Goal: Complete application form: Complete application form

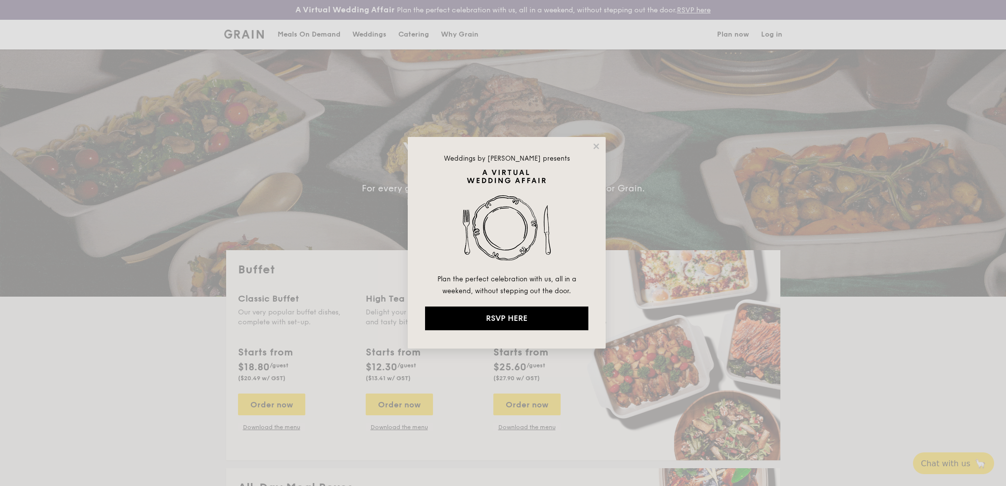
select select
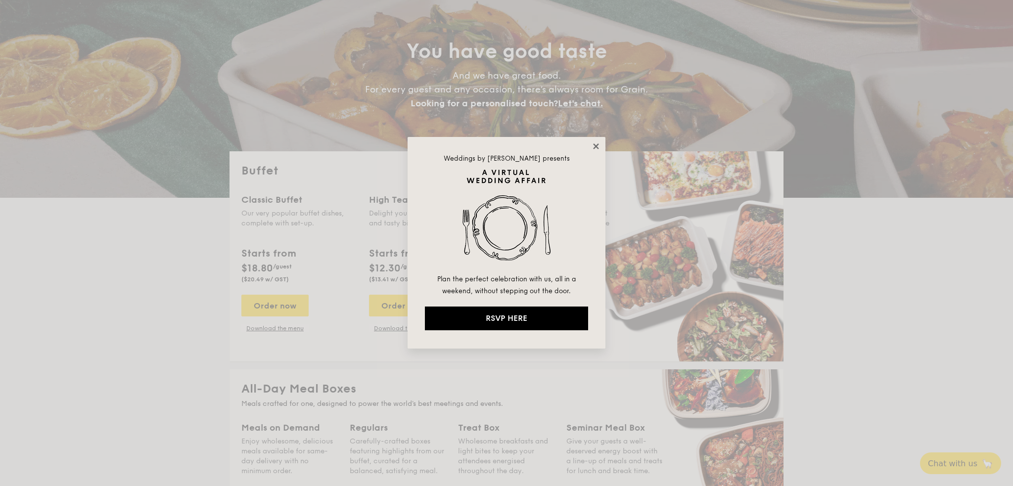
click at [596, 145] on icon at bounding box center [595, 145] width 5 height 5
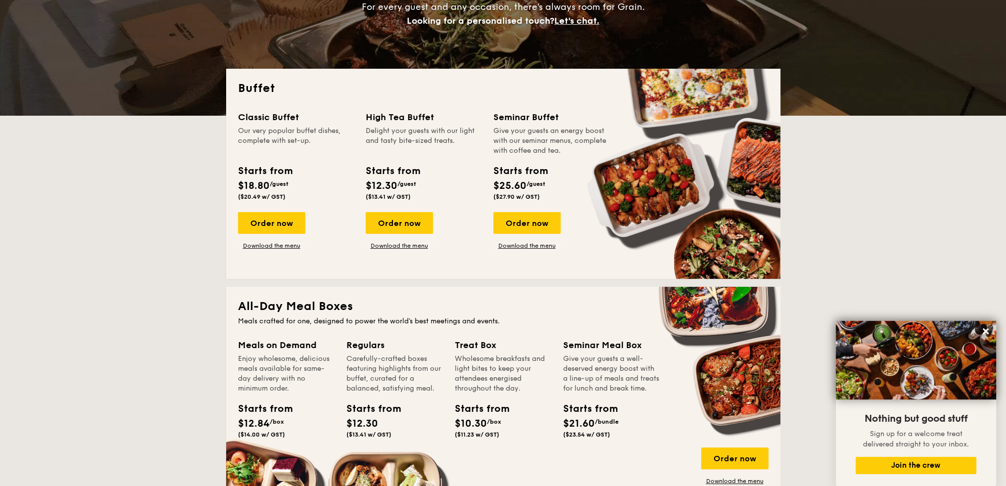
scroll to position [99, 0]
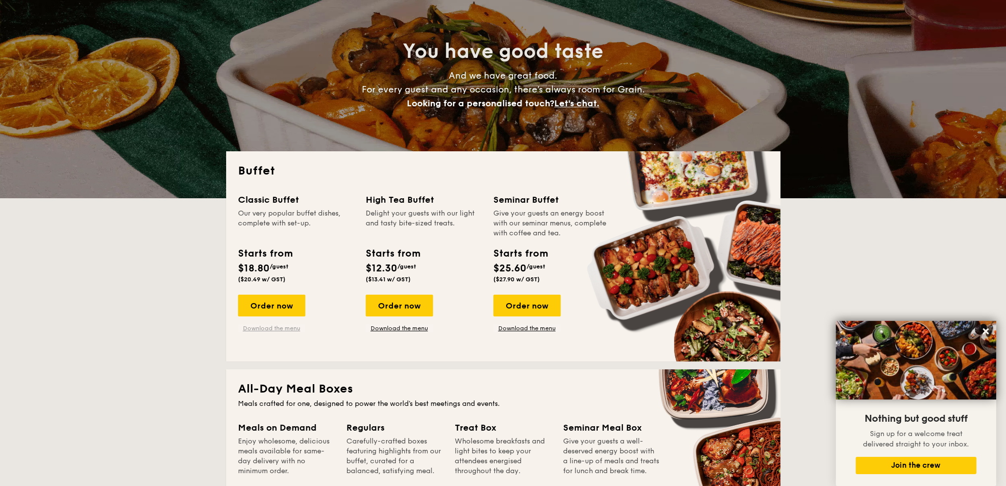
click at [275, 328] on link "Download the menu" at bounding box center [271, 329] width 67 height 8
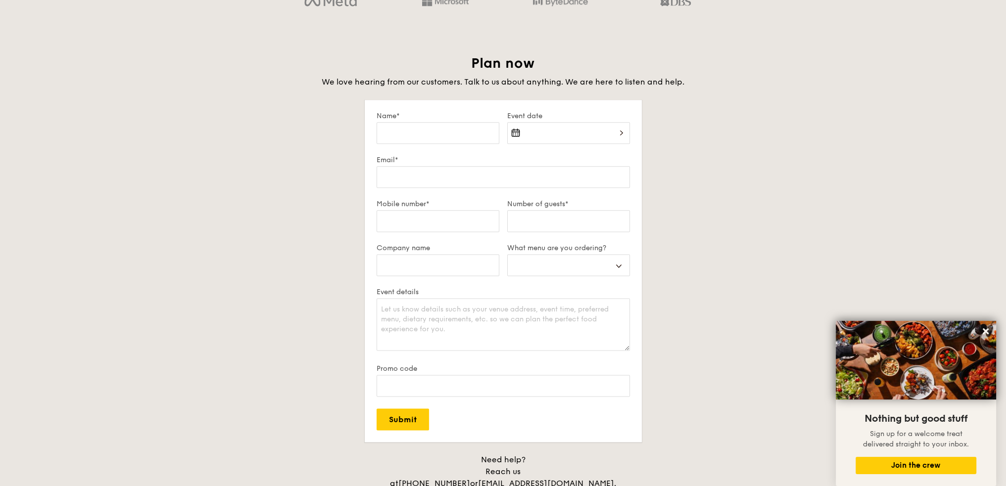
scroll to position [1669, 0]
click at [457, 133] on input "Name*" at bounding box center [437, 133] width 123 height 22
type input "M"
select select
type input "Ma"
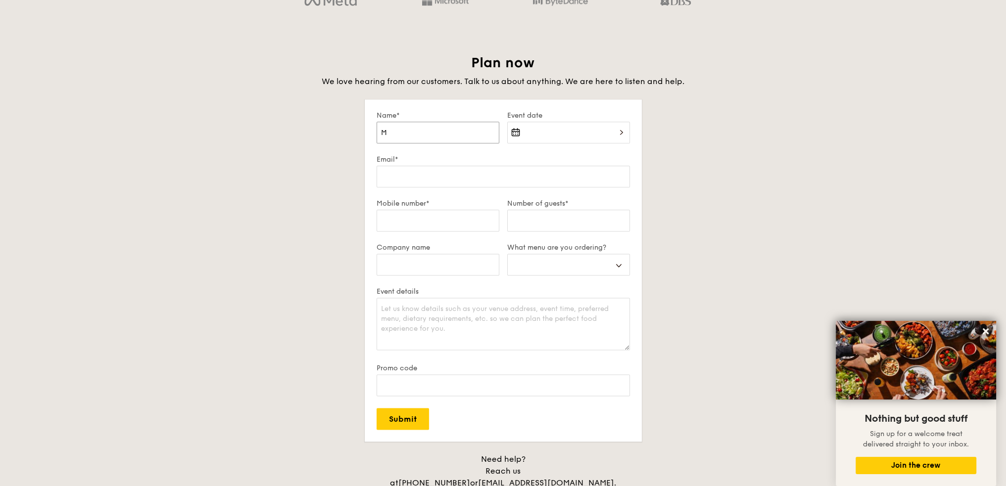
select select
type input "Mas"
select select
type input "Masa"
select select
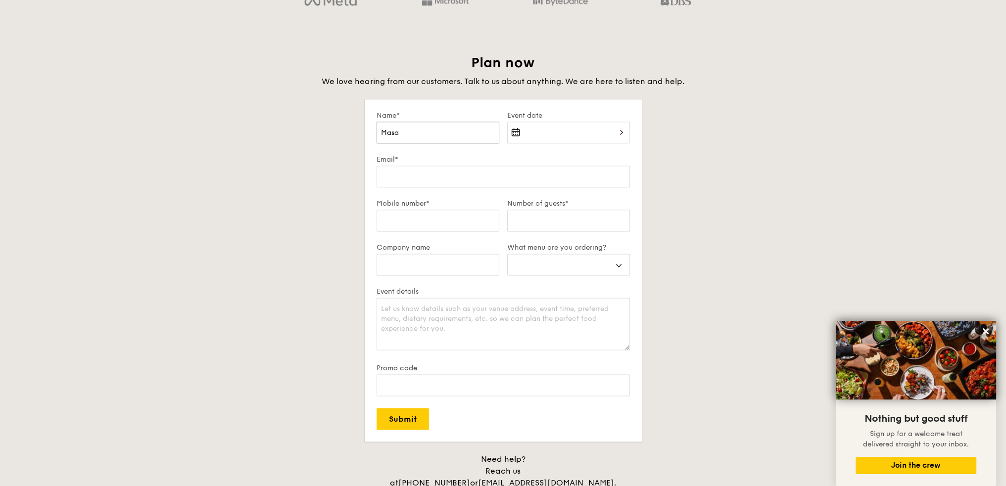
type input "Masak"
select select
type input "[PERSON_NAME]"
select select
type input "[PERSON_NAME]"
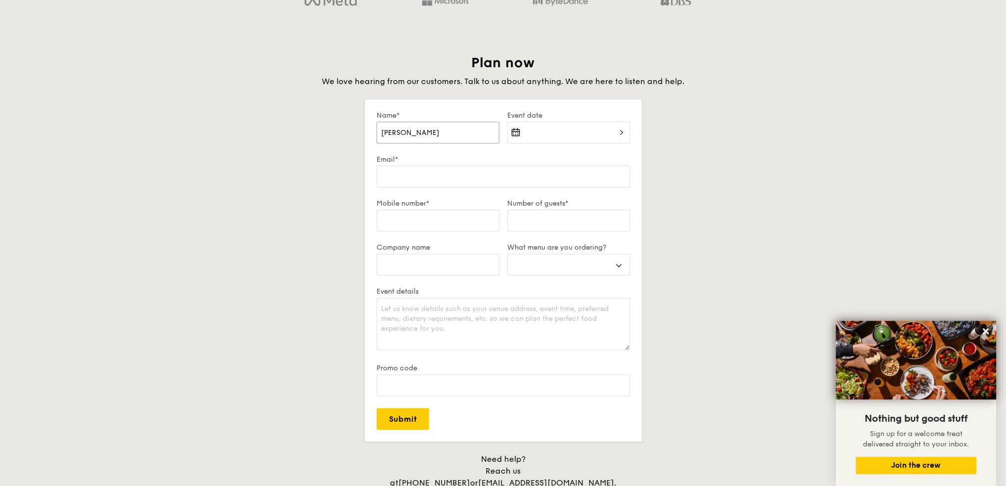
select select
type input "[PERSON_NAME]"
click at [555, 134] on div at bounding box center [568, 139] width 123 height 34
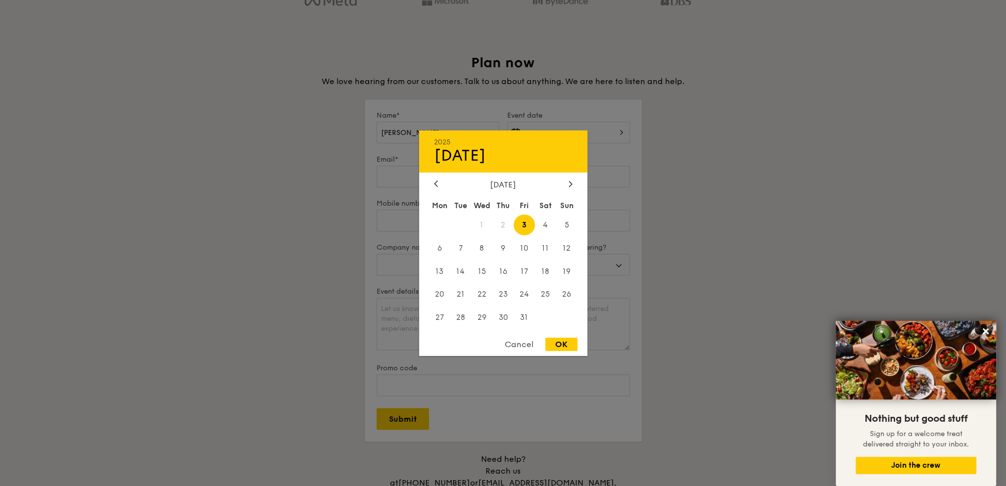
click at [570, 175] on div "2025 Oct [DATE] Tue Wed Thu Fri Sat Sun 1 2 3 4 5 6 7 8 9 10 11 12 13 14 15 16 …" at bounding box center [503, 243] width 168 height 226
click at [568, 181] on icon at bounding box center [570, 184] width 4 height 6
click at [479, 274] on span "17" at bounding box center [481, 271] width 21 height 21
click at [571, 351] on div "OK" at bounding box center [561, 344] width 32 height 13
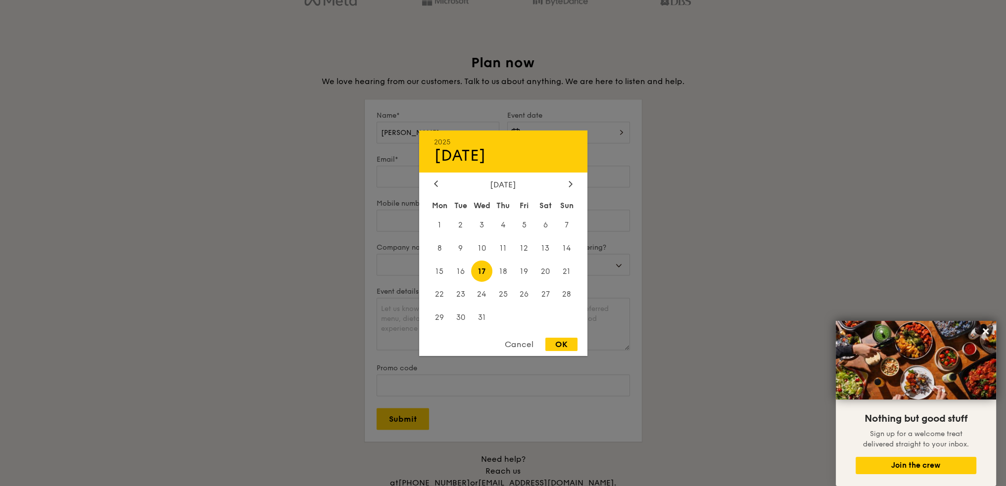
type input "[DATE]"
select select
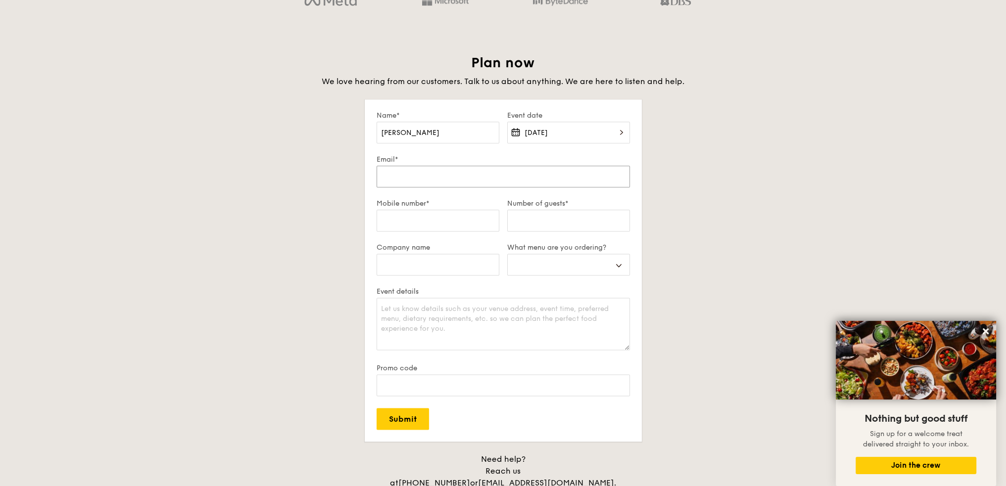
click at [450, 178] on input "Email*" at bounding box center [502, 177] width 253 height 22
type input "m"
select select
type input "ma"
select select
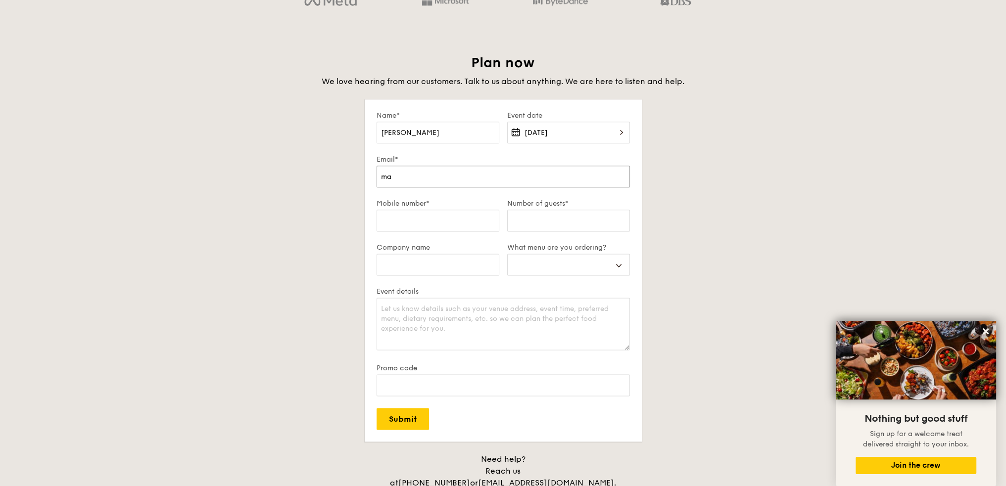
type input "mas"
select select
type input "masa"
select select
type input "[PERSON_NAME]"
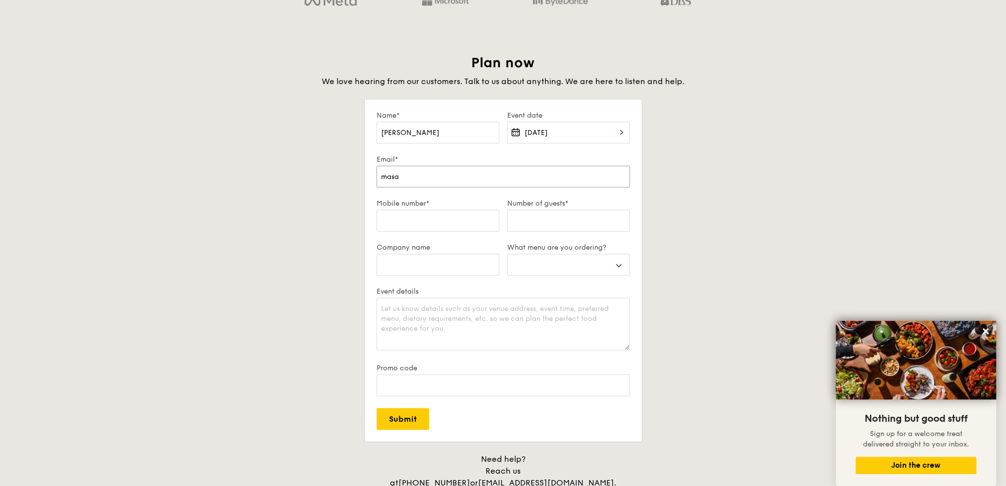
select select
type input "[PERSON_NAME]"
select select
type input "[PERSON_NAME]."
select select
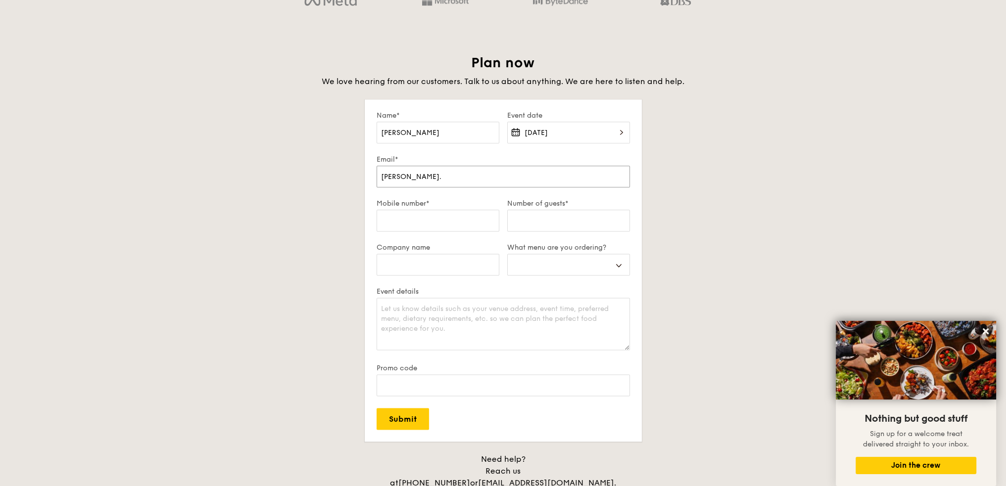
type input "[PERSON_NAME].f"
select select
type input "[PERSON_NAME].fu"
select select
type input "[PERSON_NAME].fuk"
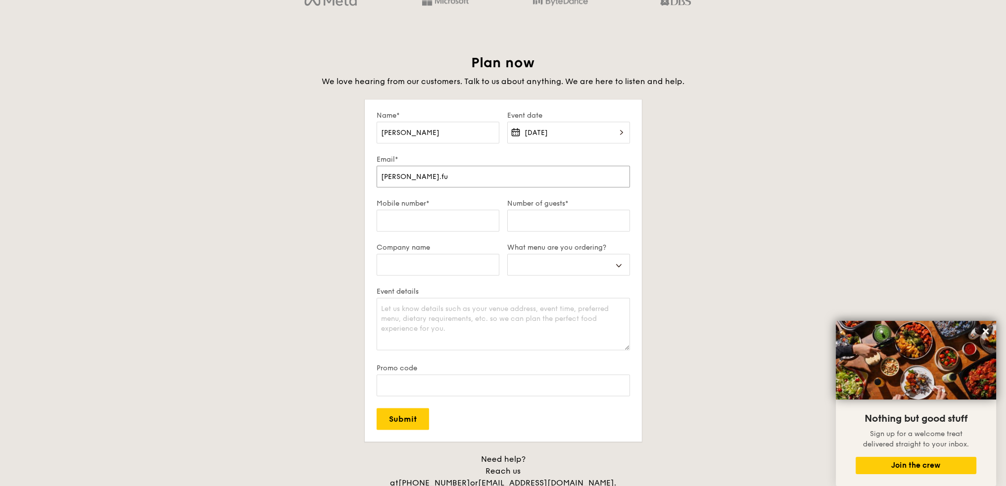
select select
type input "[PERSON_NAME].fuku"
select select
type input "[PERSON_NAME].fukui"
select select
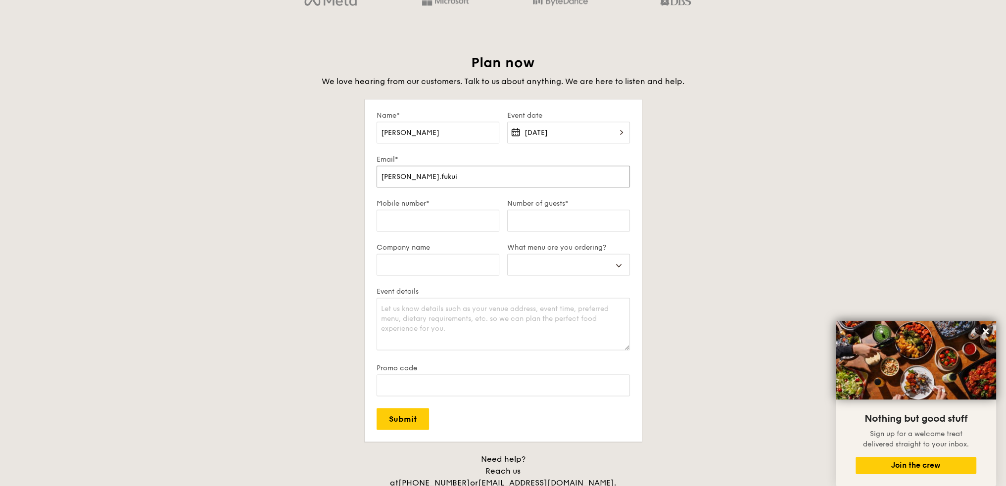
type input "[PERSON_NAME].fukui@"
select select
type input "[PERSON_NAME].fukui@w"
select select
type input "[PERSON_NAME].fukui@wi"
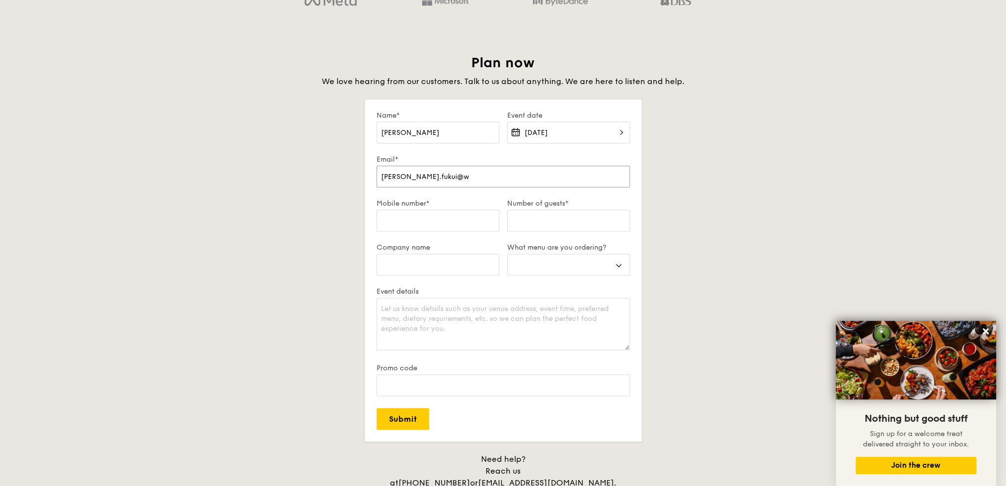
select select
type input "[PERSON_NAME].fukui@wil"
select select
type input "[PERSON_NAME].fukui@wilh"
select select
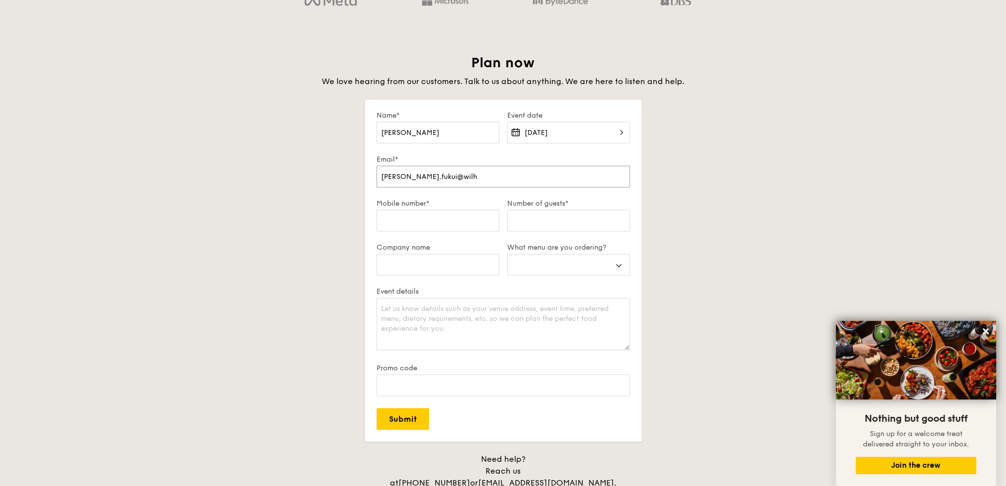
type input "[PERSON_NAME].fukui@wilhe"
select select
type input "[PERSON_NAME].fukui@[PERSON_NAME]"
select select
type input "[PERSON_NAME].fukui@[PERSON_NAME]"
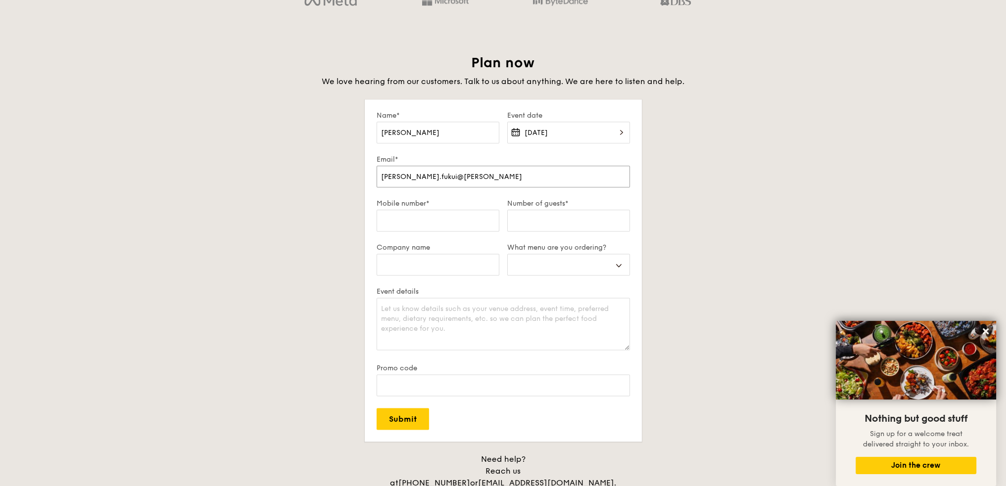
select select
type input "[PERSON_NAME].fukui@[PERSON_NAME]"
select select
type input "[PERSON_NAME].fukui@wilhelmse"
select select
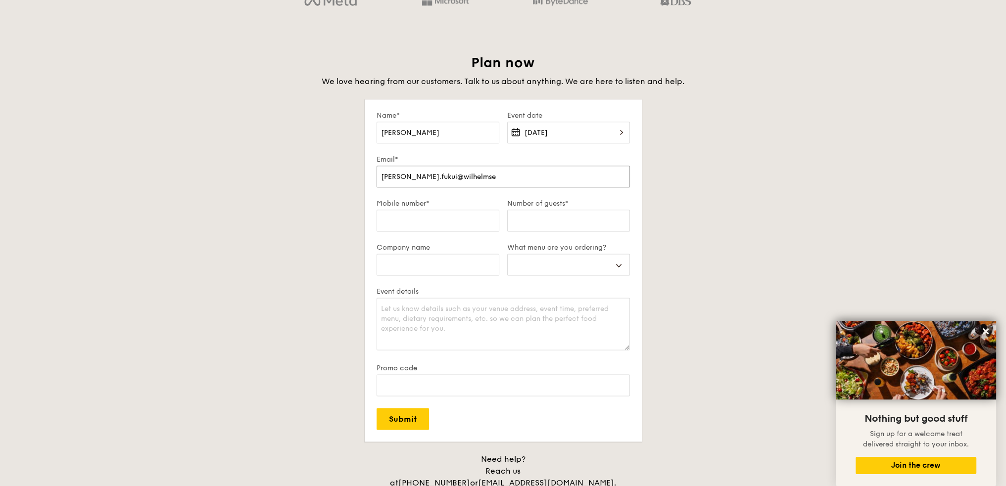
type input "[PERSON_NAME].fukui@[PERSON_NAME]"
select select
type input "[PERSON_NAME].fukui@[PERSON_NAME]."
select select
type input "[PERSON_NAME].fukui@[PERSON_NAME].v"
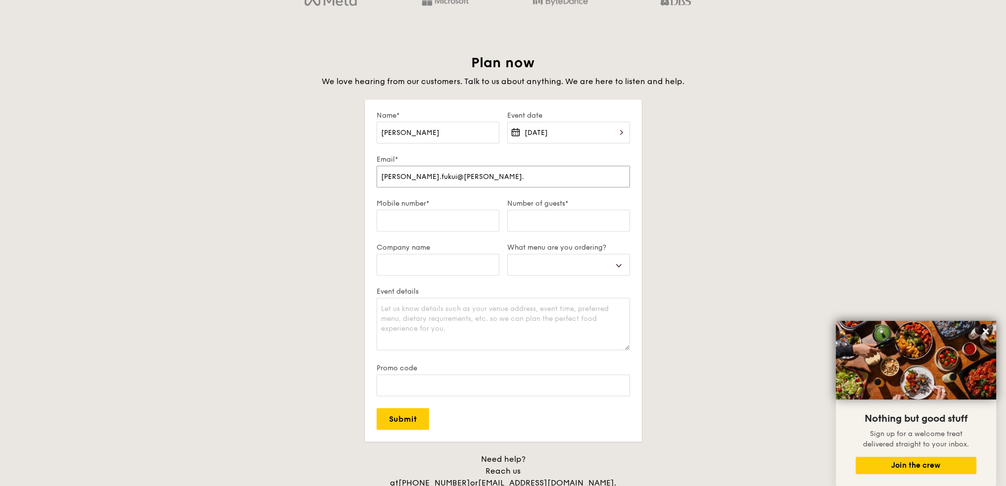
select select
type input "[PERSON_NAME].fukui@[PERSON_NAME].vo"
select select
type input "[PERSON_NAME][EMAIL_ADDRESS][PERSON_NAME]"
select select
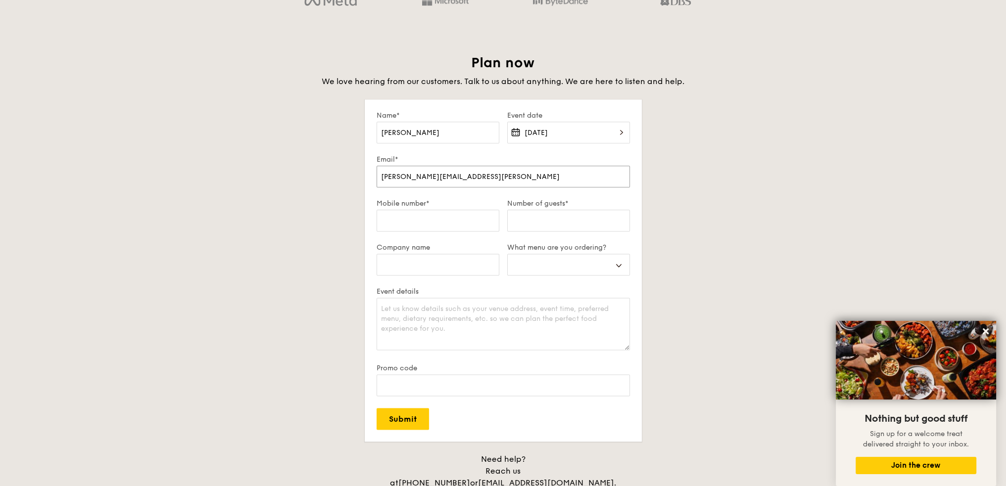
type input "[PERSON_NAME].fukui@[PERSON_NAME].vo"
select select
type input "[PERSON_NAME].fukui@[PERSON_NAME].v"
select select
type input "[PERSON_NAME][EMAIL_ADDRESS][PERSON_NAME][DOMAIN_NAME]"
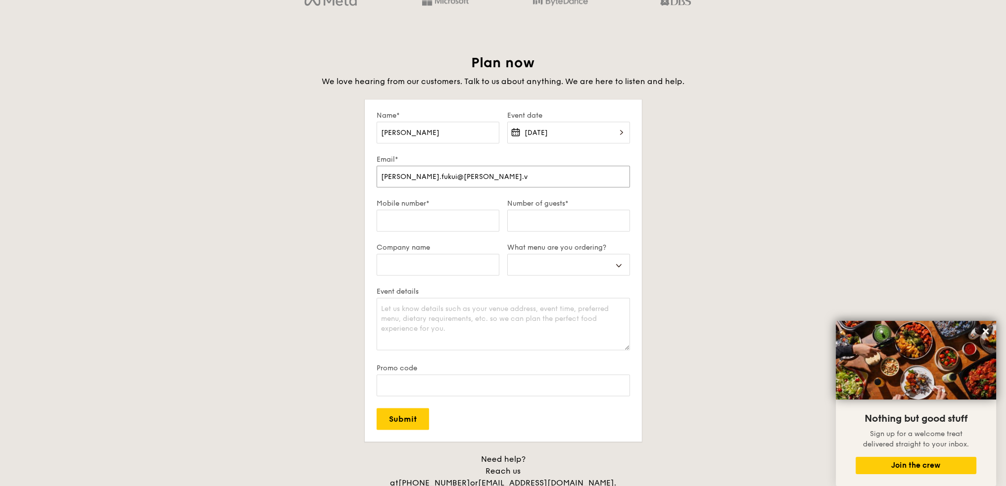
select select
type input "[PERSON_NAME].fukui@[PERSON_NAME].v"
select select
type input "[PERSON_NAME].fukui@[PERSON_NAME]."
select select
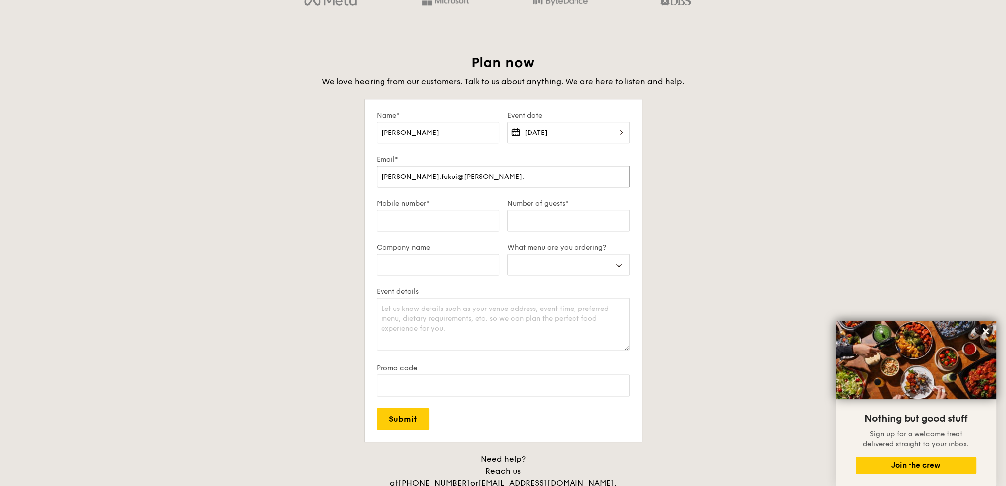
type input "[PERSON_NAME].fukui@[PERSON_NAME].c"
select select
type input "[PERSON_NAME][EMAIL_ADDRESS][PERSON_NAME][DOMAIN_NAME]"
select select
type input "[PERSON_NAME][EMAIL_ADDRESS][PERSON_NAME][DOMAIN_NAME]"
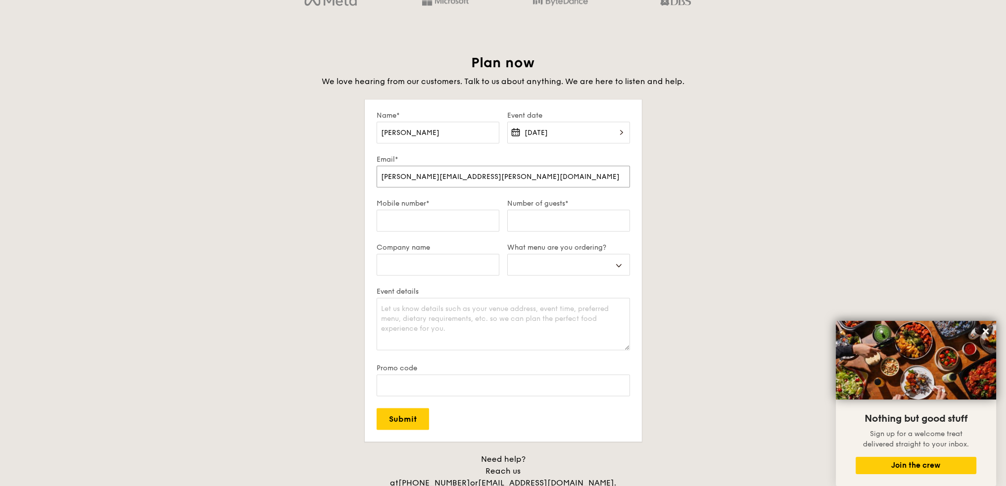
select select
type input "[PERSON_NAME][EMAIL_ADDRESS][PERSON_NAME][DOMAIN_NAME]"
click at [386, 227] on input "Mobile number*" at bounding box center [437, 221] width 123 height 22
type input "8"
select select
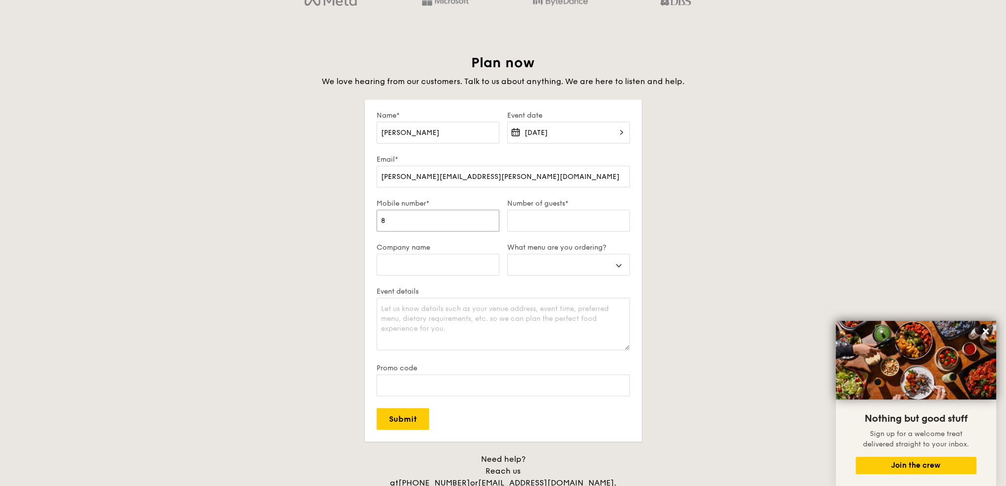
type input "87"
select select
type input "874"
select select
type input "8748"
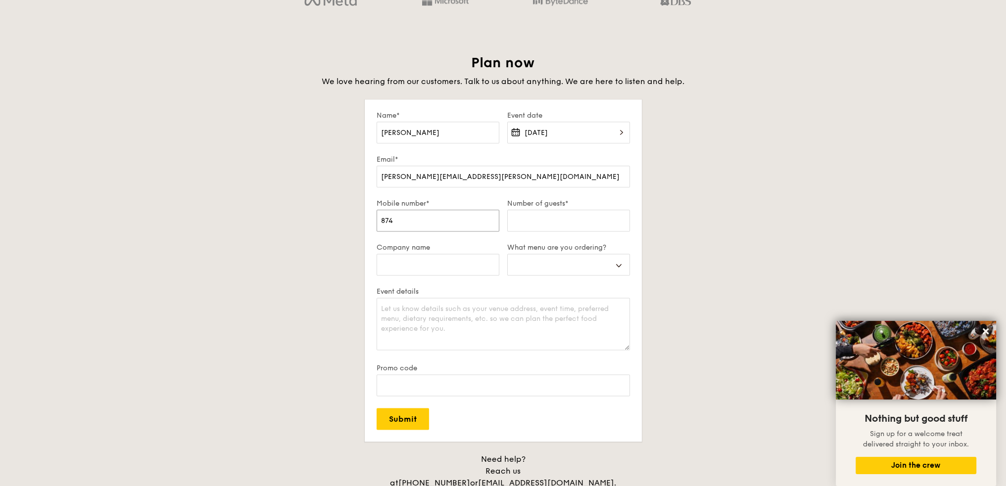
select select
type input "87484"
select select
type input "874849"
select select
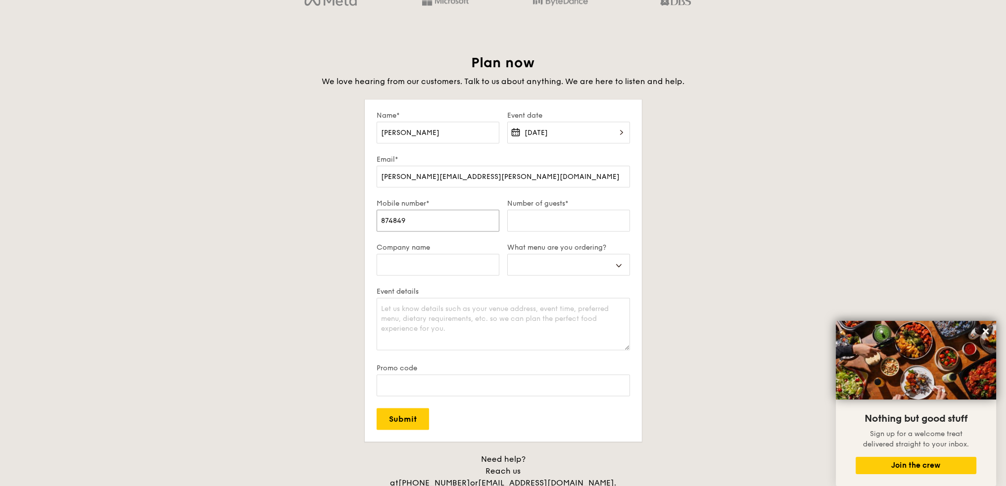
type input "8748491"
select select
type input "87484917"
select select
type input "87484917"
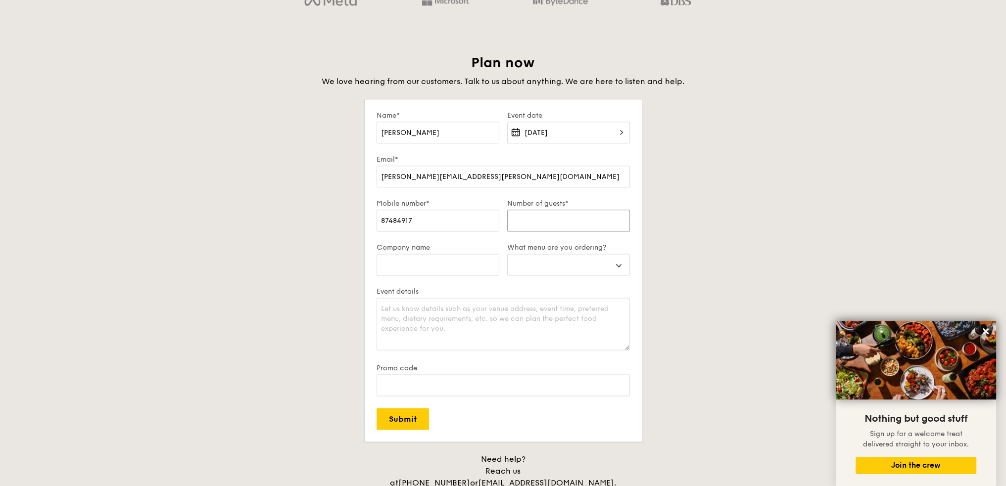
click at [544, 218] on input "Number of guests*" at bounding box center [568, 221] width 123 height 22
type input "4"
select select
type input "40"
select select
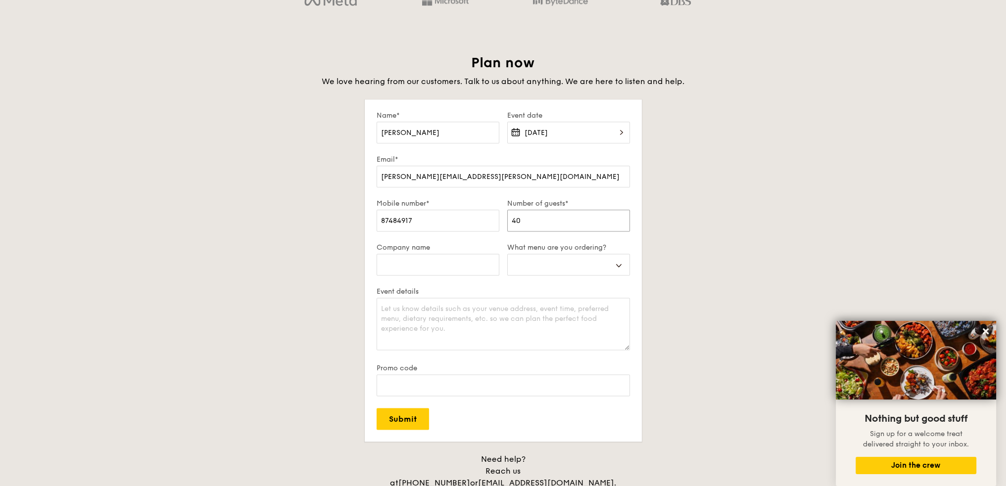
type input "40"
click at [437, 274] on input "Company name" at bounding box center [437, 265] width 123 height 22
type input "W"
select select
type input "WI"
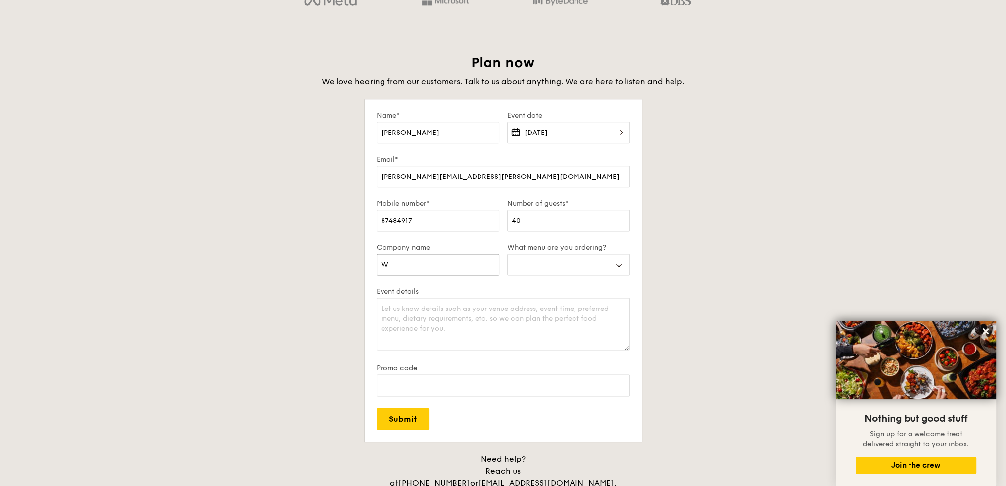
select select
type input "W"
select select
type input "WI"
select select
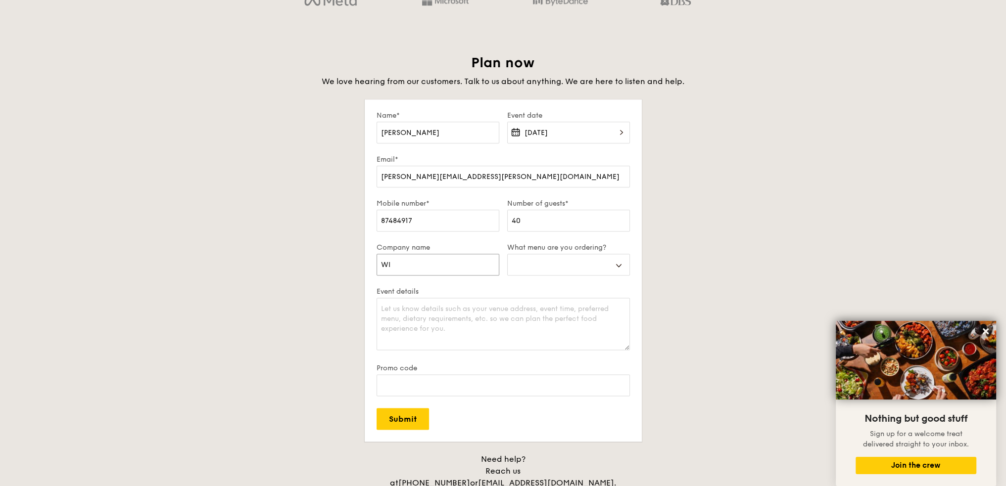
type input "[PERSON_NAME]"
select select
type input "WILH"
select select
type input "WILHE"
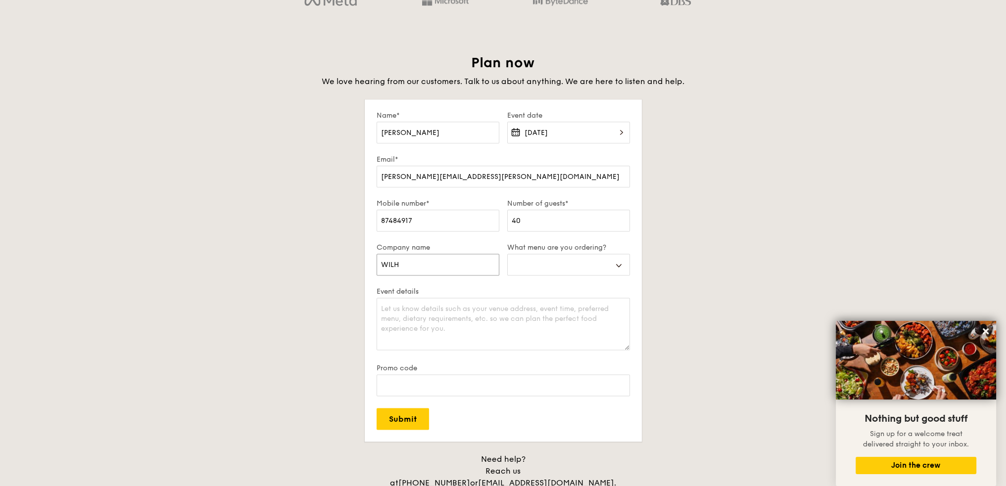
select select
type input "WILHEL"
select select
type input "[PERSON_NAME]"
select select
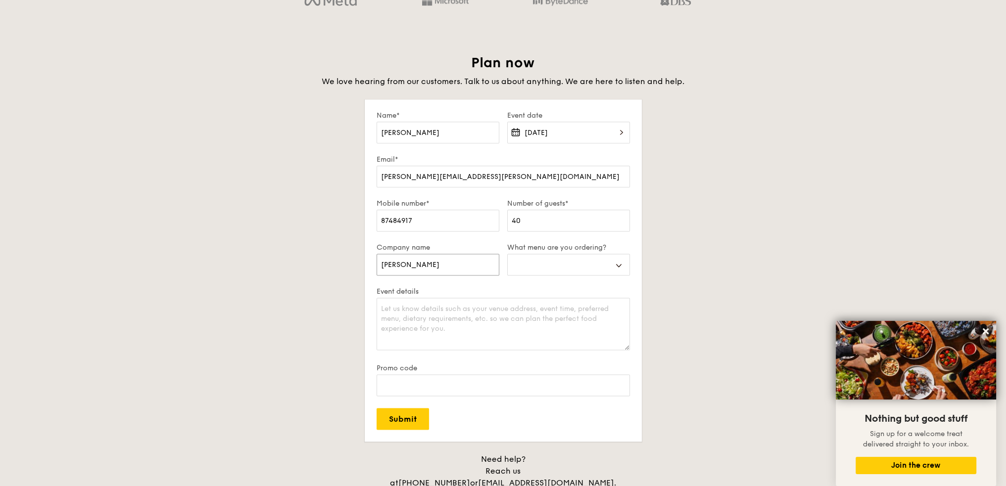
type input "[PERSON_NAME]"
select select
type input "WILHELMSE"
select select
type input "WILHELMSEN"
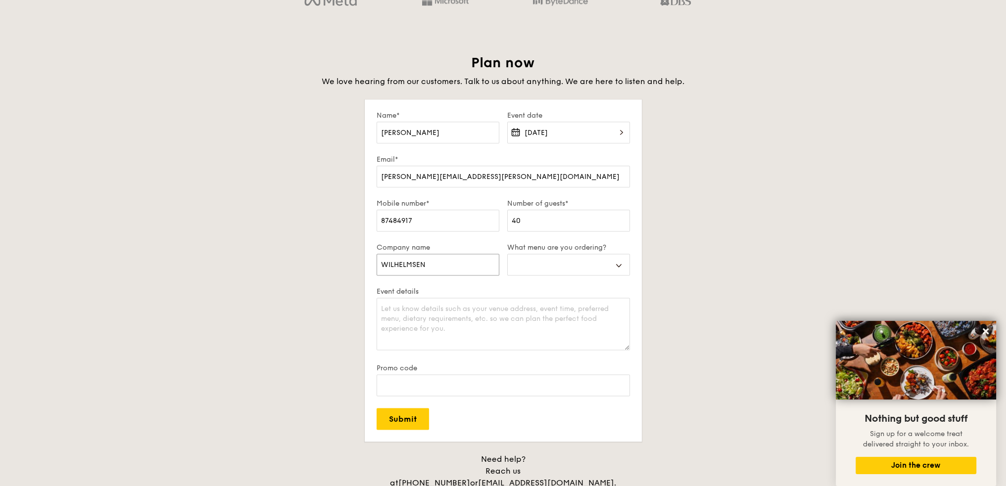
select select
type input "WILHELMSEN"
select select
type input "[PERSON_NAME] S"
select select
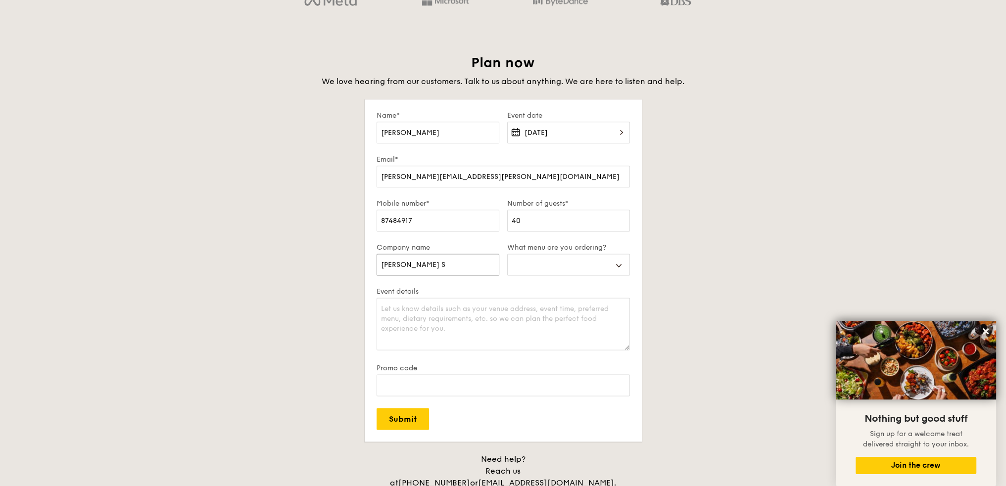
type input "[PERSON_NAME]"
select select
type input "[PERSON_NAME]"
select select
type input "WILHELMSEN SHIP"
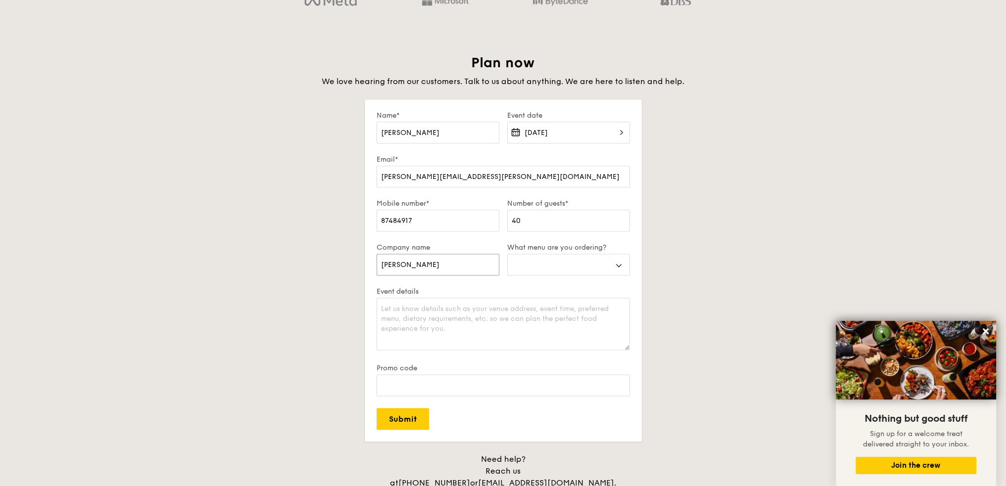
select select
type input "WILHELMSEN SHIPS"
select select
type input "WILHELMSEN SHIPS"
select select
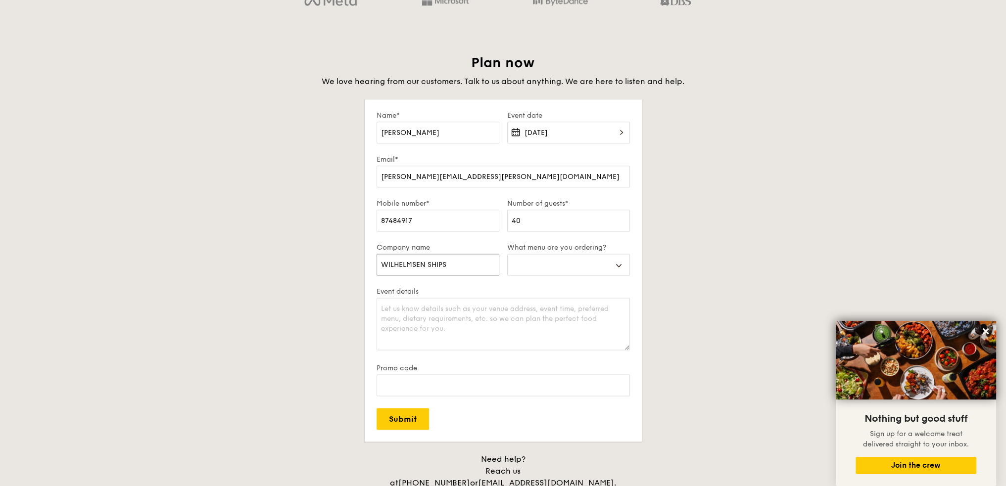
type input "WILHELMSEN SHIPS S"
select select
type input "WILHELMSEN SHIPS SE"
select select
type input "WILHELMSEN SHIPS SEV"
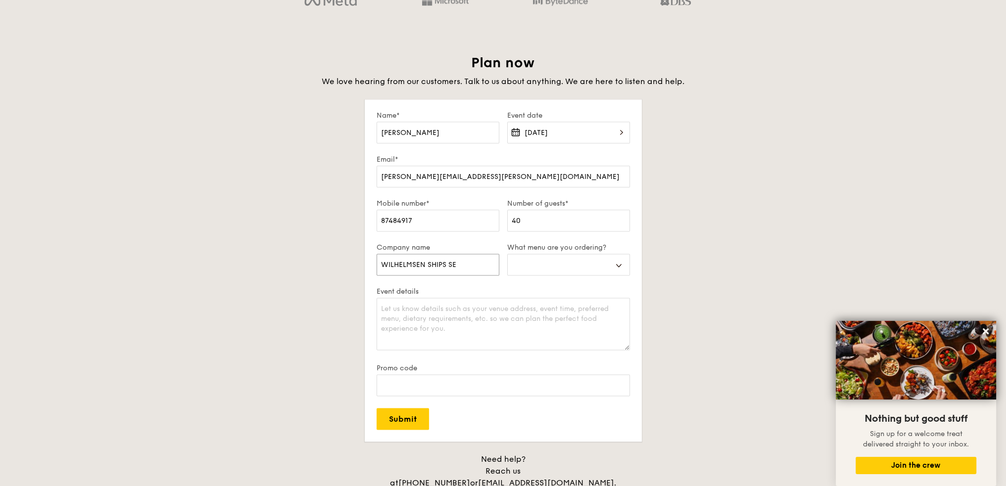
select select
type input "WILHELMSEN SHIPS SEVI"
select select
type input "WILHELMSEN SHIPS SEVIC"
select select
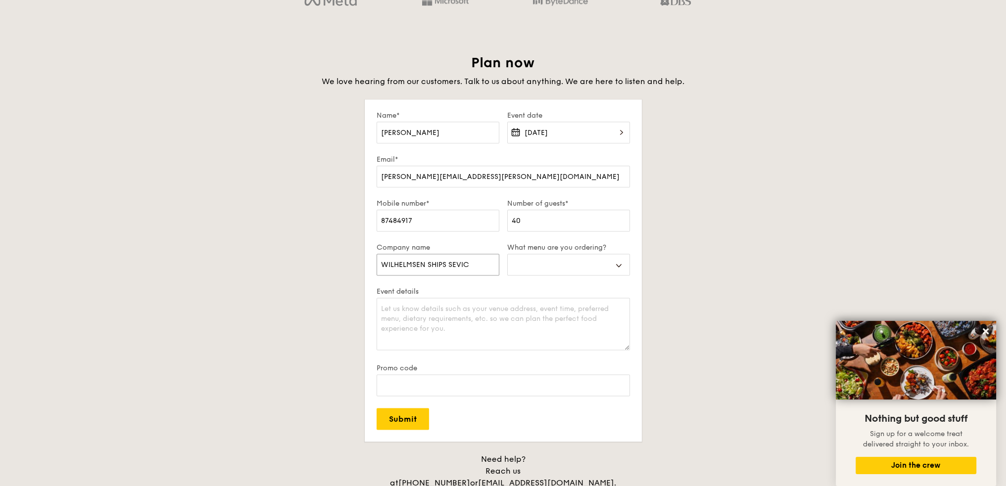
type input "WILHELMSEN SHIPS SEVICE"
select select
type input "WILHELMSEN SHIPS SEVIC"
select select
type input "WILHELMSEN SHIPS SEVI"
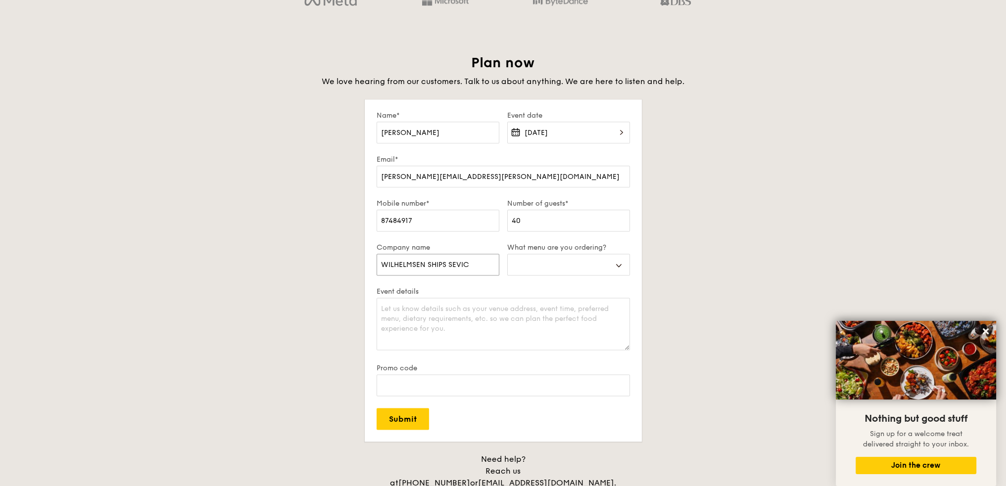
select select
type input "WILHELMSEN SHIPS SEV"
select select
type input "WILHELMSEN SHIPS SE"
select select
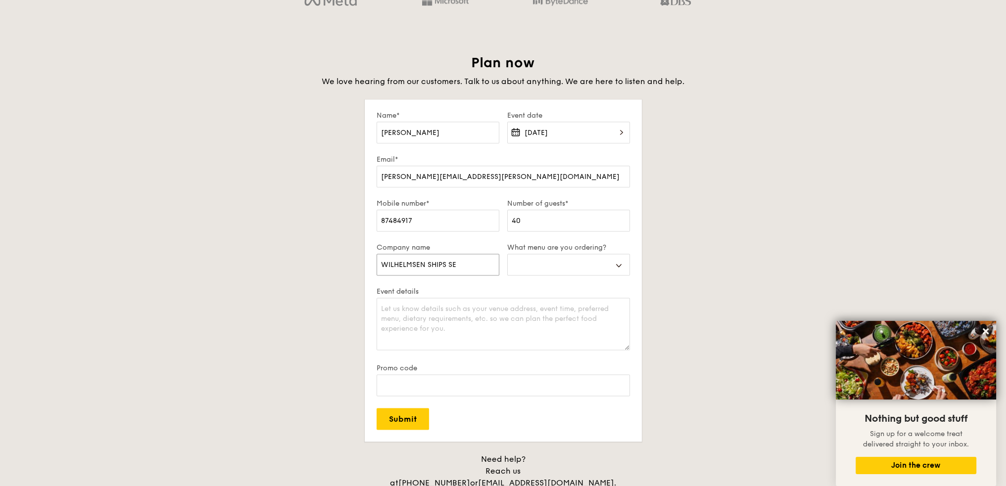
type input "WILHELMSEN SHIPS SER"
select select
type input "WILHELMSEN SHIPS SERC"
select select
type input "WILHELMSEN SHIPS SERCI"
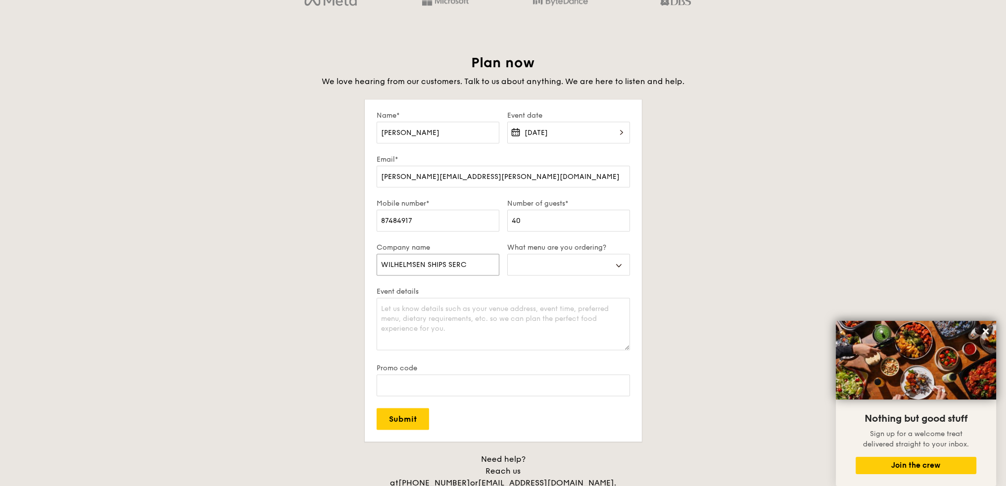
select select
type input "WILHELMSEN SHIPS SERCIE"
select select
type input "WILHELMSEN SHIPS SERCI"
select select
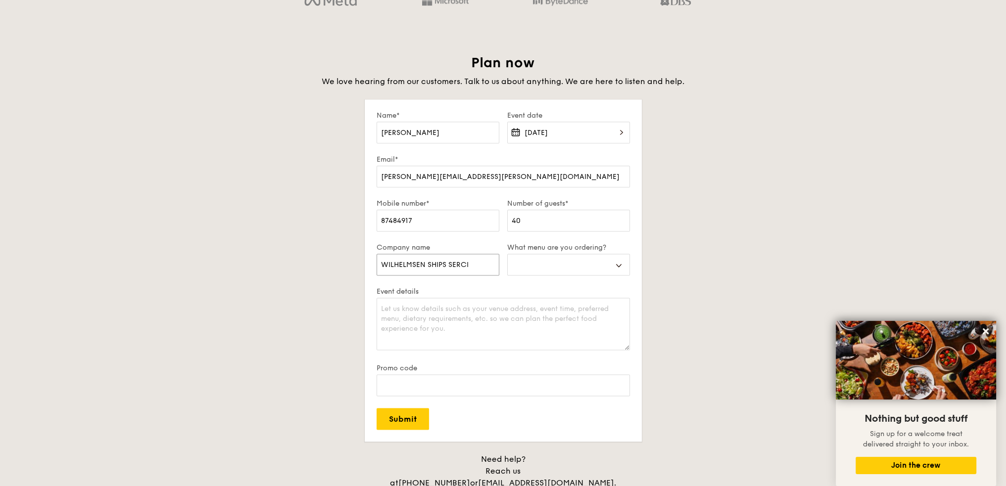
type input "WILHELMSEN SHIPS SERC"
select select
type input "WILHELMSEN SHIPS SER"
select select
type input "WILHELMSEN SHIPS SERV"
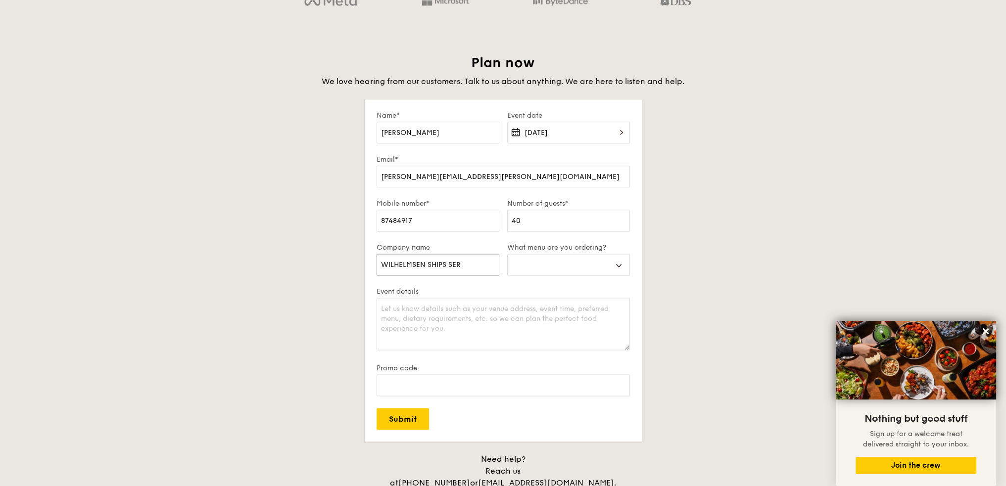
select select
type input "WILHELMSEN SHIPS SERVOI"
select select
type input "WILHELMSEN SHIPS SERVOIC"
select select
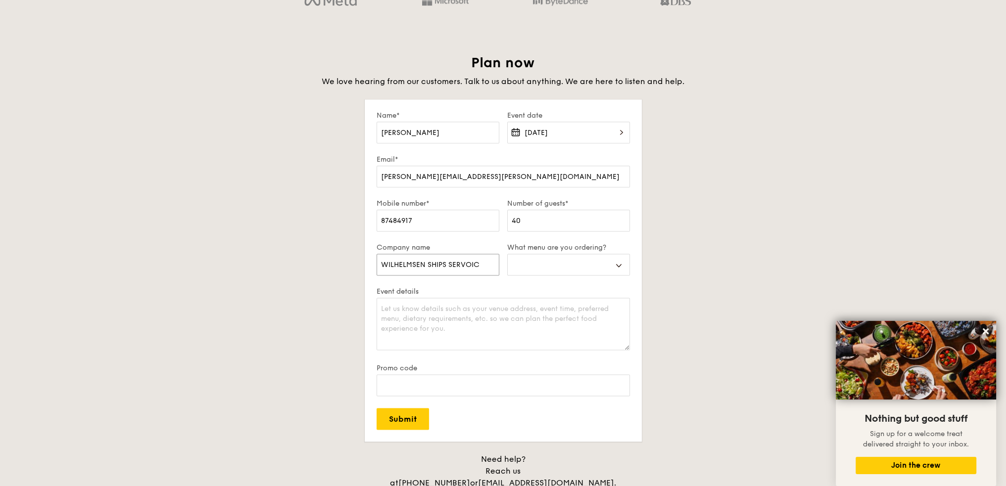
type input "WILHELMSEN SHIPS SERVOICE"
select select
type input "WILHELMSEN SHIPS SERVOIC"
select select
type input "WILHELMSEN SHIPS SERVOI"
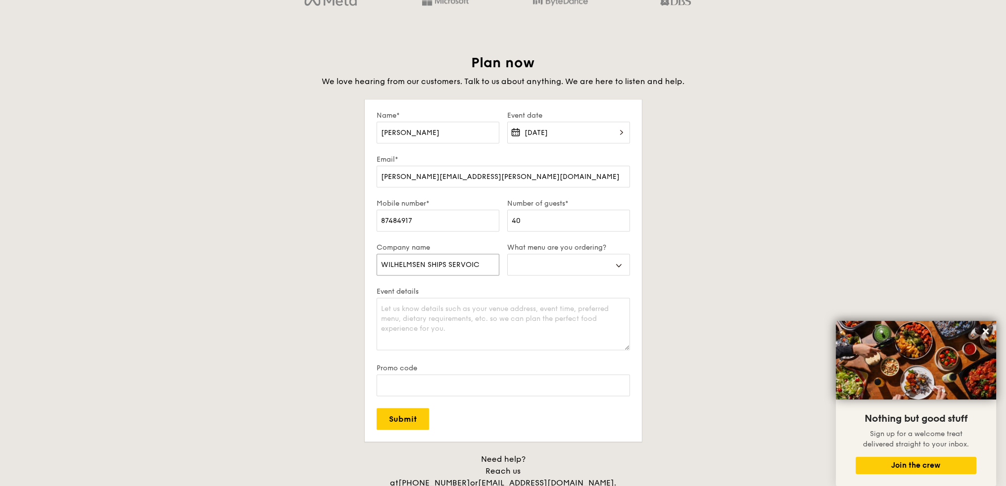
select select
type input "WILHELMSEN SHIPS SERVO"
select select
type input "WILHELMSEN SHIPS SERV"
select select
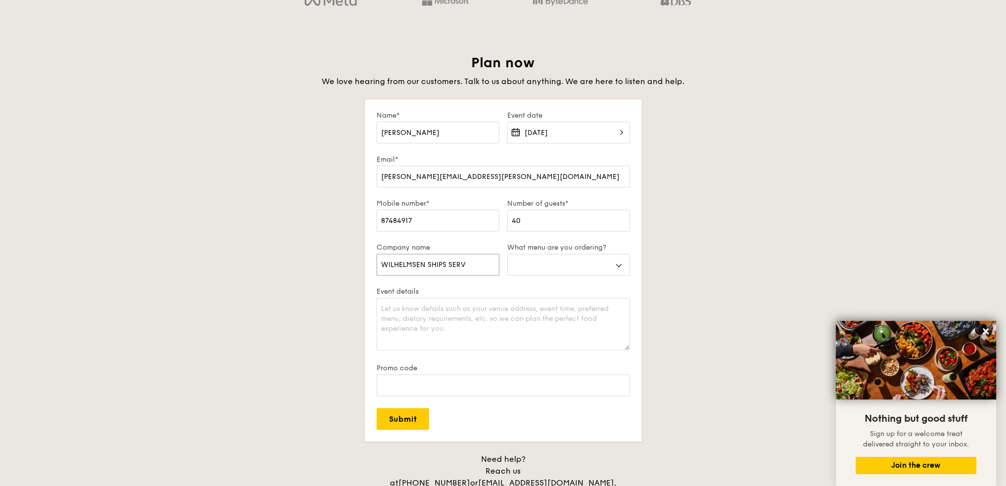
type input "WILHELMSEN SHIPS SERVI"
click at [610, 267] on select "Buffet Mini Buffet High Tea Canapés Meal Boxes Wedding" at bounding box center [568, 265] width 123 height 22
click at [507, 254] on select "Buffet Mini Buffet High Tea Canapés Meal Boxes Wedding" at bounding box center [568, 265] width 123 height 22
click at [488, 312] on textarea "Event details" at bounding box center [502, 324] width 253 height 52
click at [486, 379] on input "Promo code" at bounding box center [502, 385] width 253 height 22
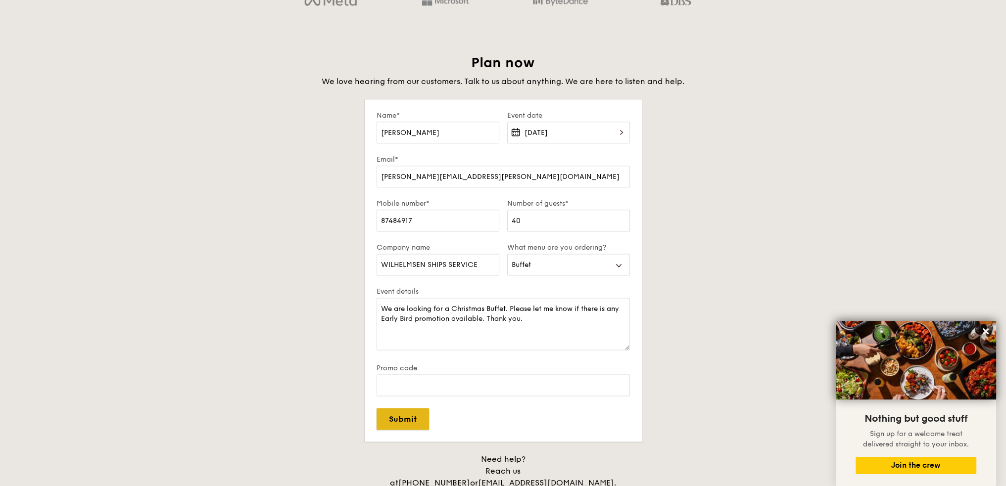
click at [421, 418] on input "Submit" at bounding box center [402, 419] width 52 height 22
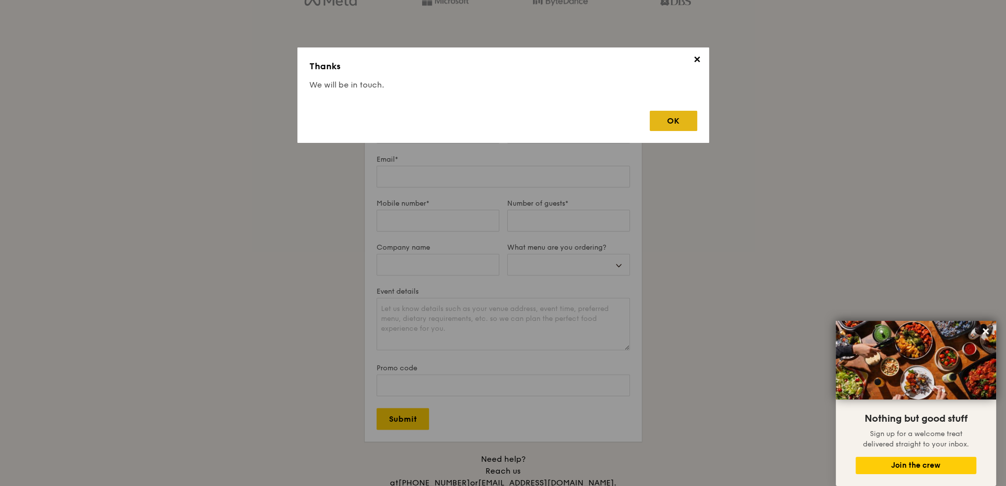
click at [662, 118] on div "OK" at bounding box center [673, 121] width 47 height 20
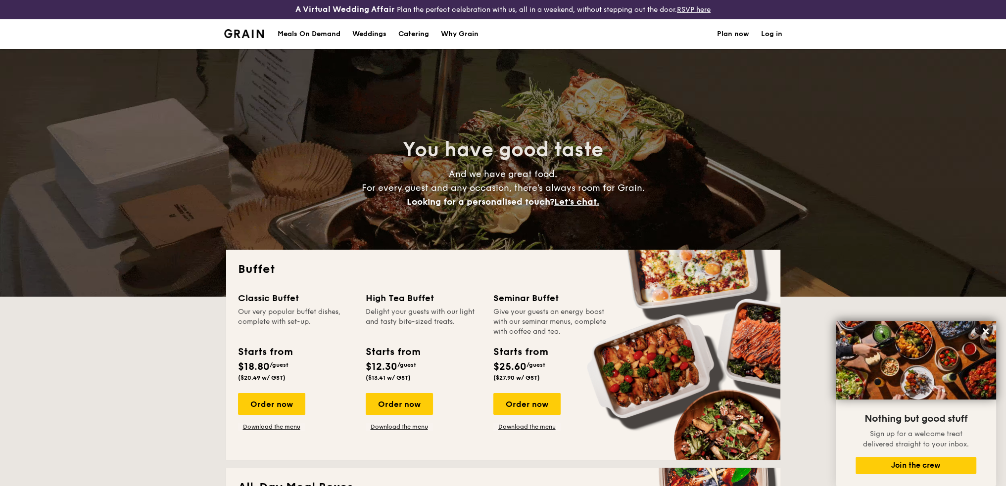
scroll to position [0, 0]
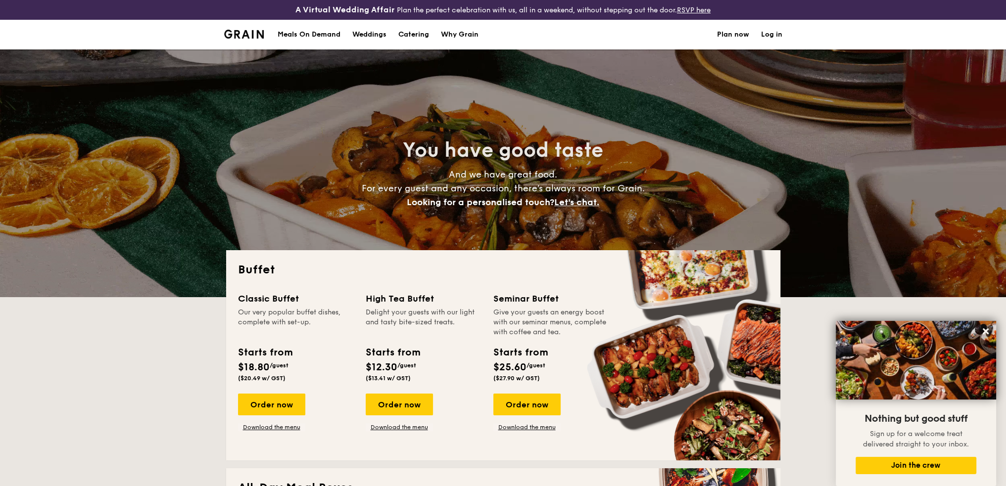
click at [321, 33] on div "Meals On Demand" at bounding box center [309, 35] width 63 height 30
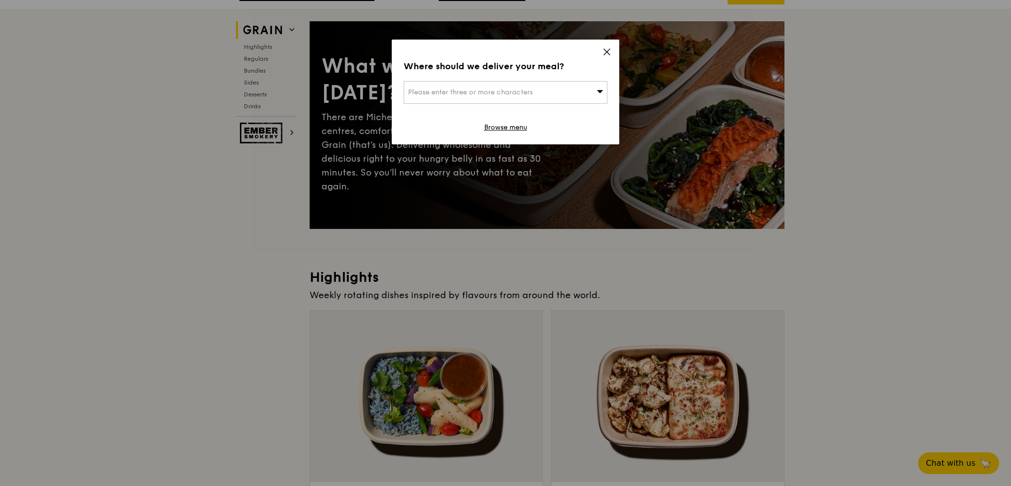
scroll to position [297, 0]
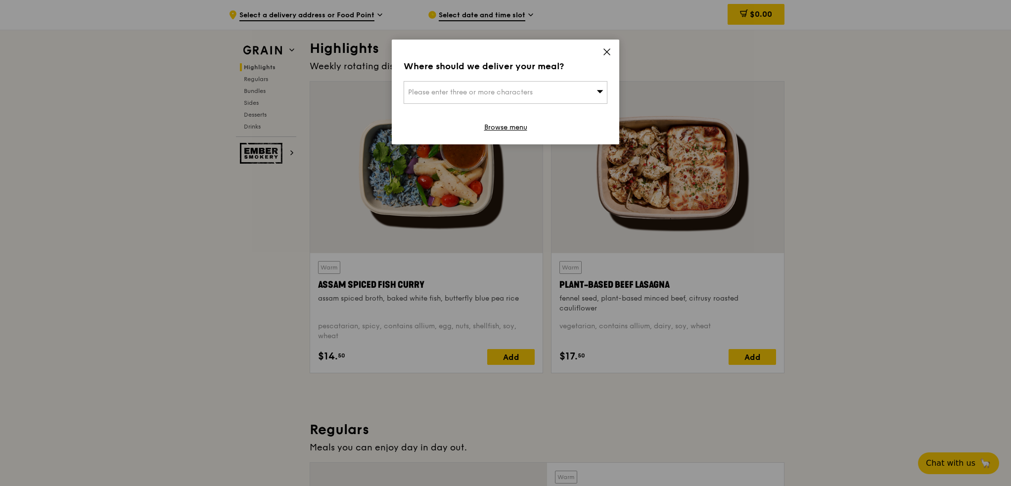
click at [606, 48] on icon at bounding box center [607, 51] width 9 height 9
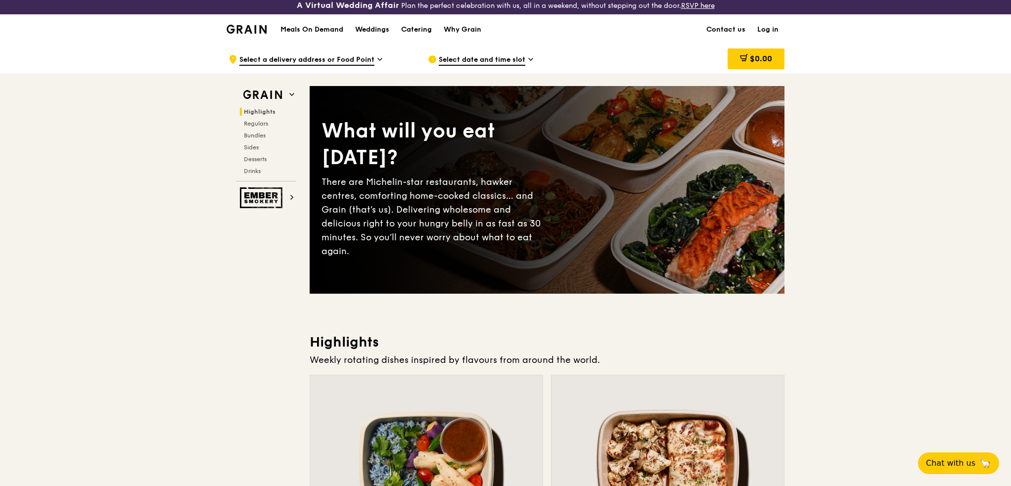
scroll to position [0, 0]
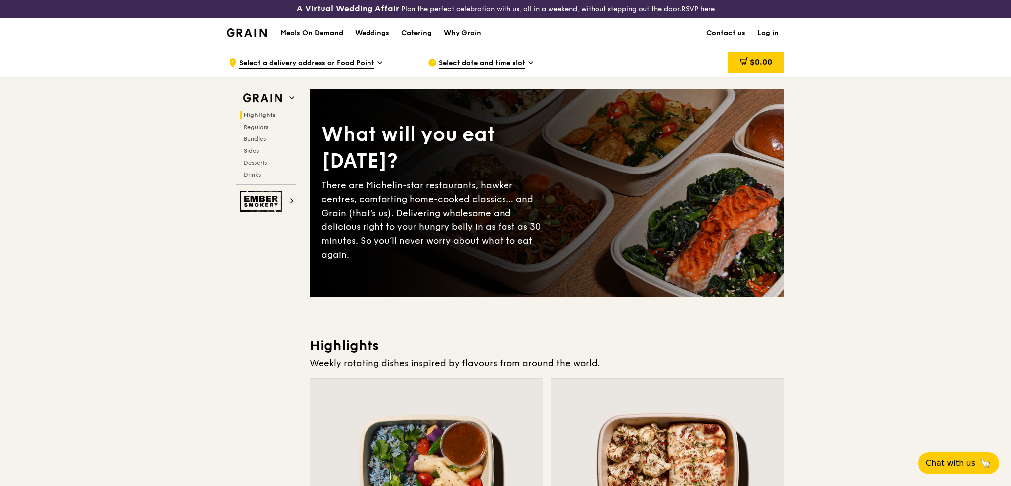
click at [317, 28] on h1 "Meals On Demand" at bounding box center [311, 33] width 63 height 10
click at [315, 33] on h1 "Meals On Demand" at bounding box center [311, 33] width 63 height 10
click at [313, 31] on h1 "Meals On Demand" at bounding box center [311, 33] width 63 height 10
